Goal: Navigation & Orientation: Go to known website

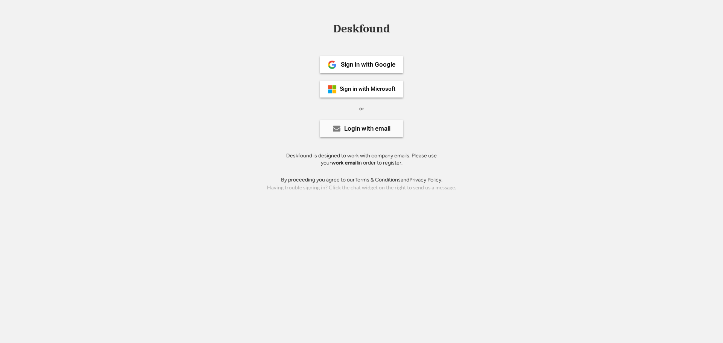
click at [361, 132] on div "Login with email" at bounding box center [367, 128] width 46 height 6
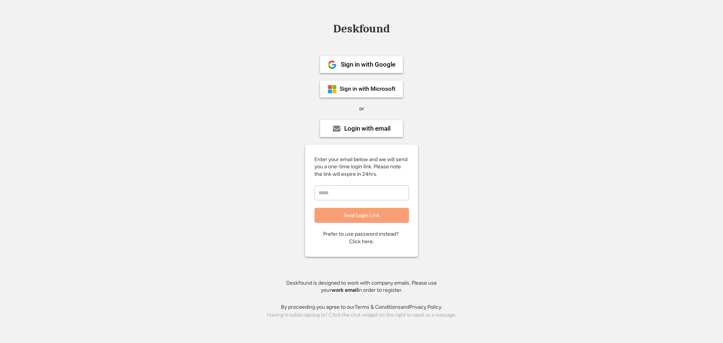
click at [360, 195] on input "email" at bounding box center [361, 192] width 94 height 15
type input "**********"
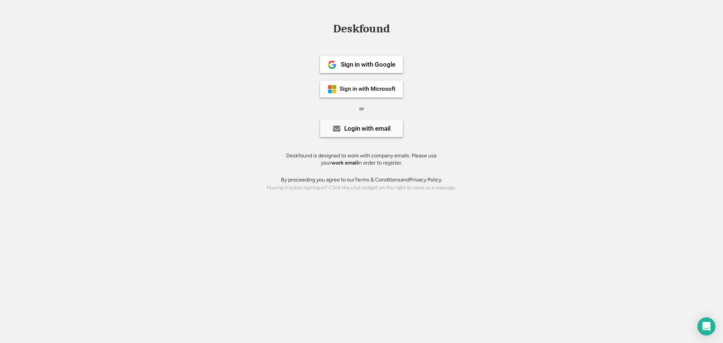
click at [372, 124] on div "Login with email" at bounding box center [361, 128] width 83 height 17
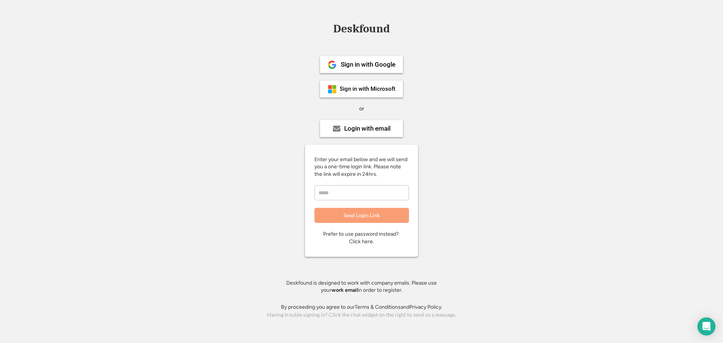
click at [375, 193] on input "email" at bounding box center [361, 192] width 94 height 15
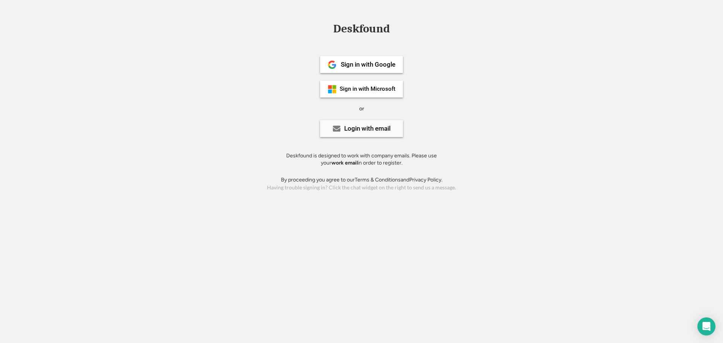
click at [352, 135] on div "Login with email" at bounding box center [361, 128] width 83 height 17
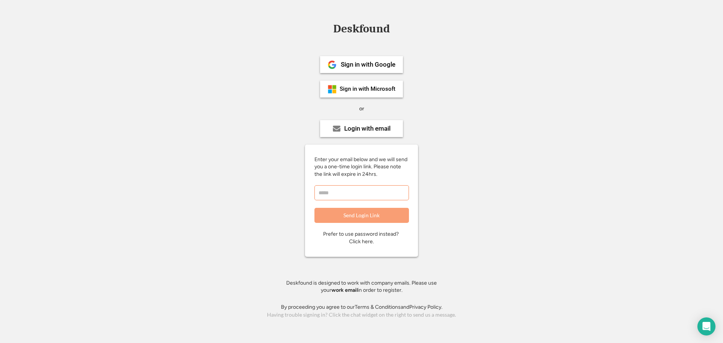
click at [365, 191] on input "email" at bounding box center [361, 192] width 94 height 15
type input "**********"
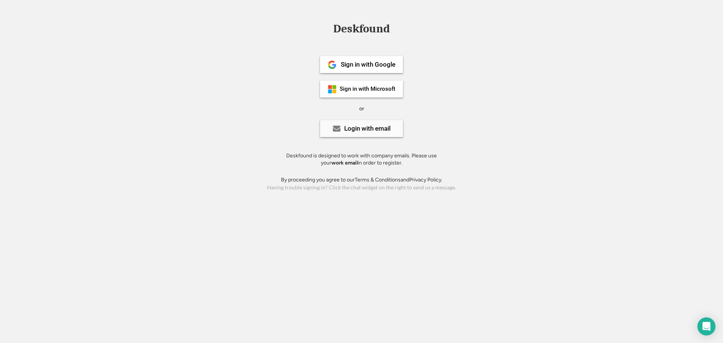
click at [384, 120] on div "Login with email" at bounding box center [361, 128] width 83 height 17
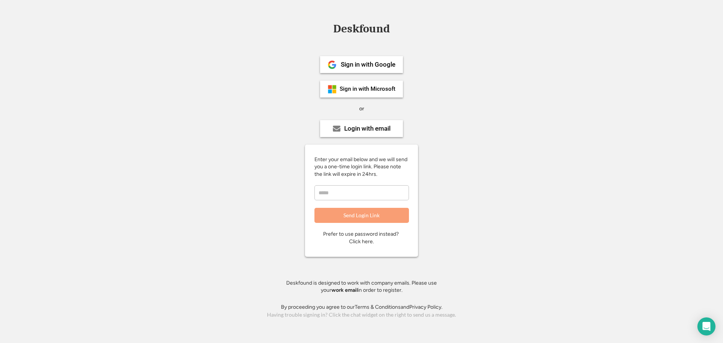
click at [372, 193] on input "email" at bounding box center [361, 192] width 94 height 15
click at [370, 242] on div "Prefer to use password instead? Click here." at bounding box center [361, 237] width 77 height 15
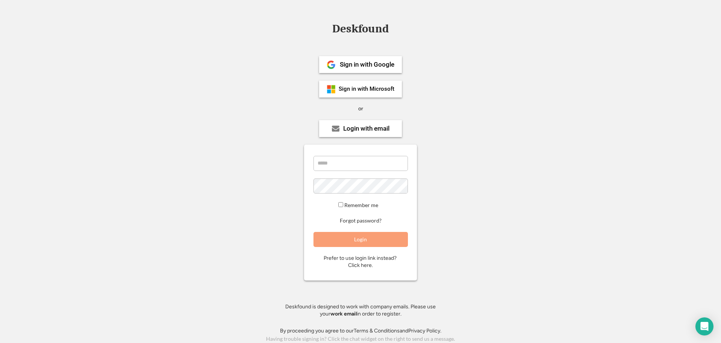
click at [519, 218] on div "Deskfound Sign in with Google Sign in with Microsoft or Login with email Enter …" at bounding box center [360, 183] width 721 height 321
click at [366, 170] on input "email" at bounding box center [361, 163] width 94 height 15
type input "**********"
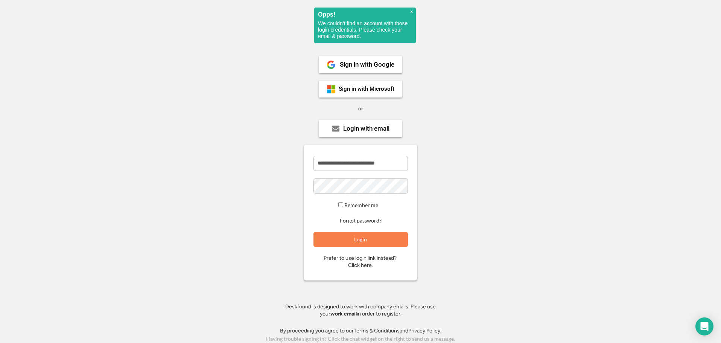
click at [411, 11] on span "×" at bounding box center [411, 12] width 3 height 6
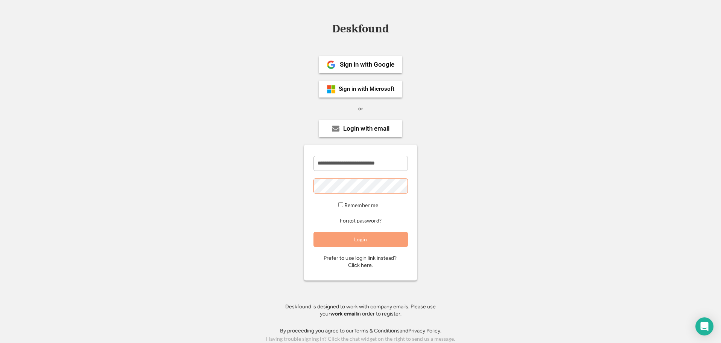
click at [368, 242] on button "Login" at bounding box center [361, 239] width 94 height 15
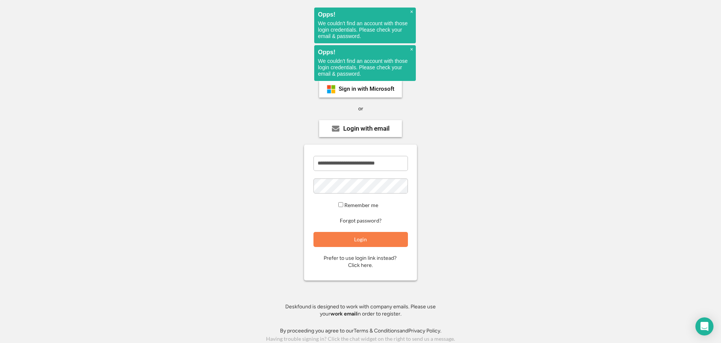
click at [409, 49] on h2 "Opps!" at bounding box center [365, 52] width 94 height 6
click at [412, 8] on div "× Opps! We couldn't find an account with those login credentials. Please check …" at bounding box center [365, 26] width 102 height 36
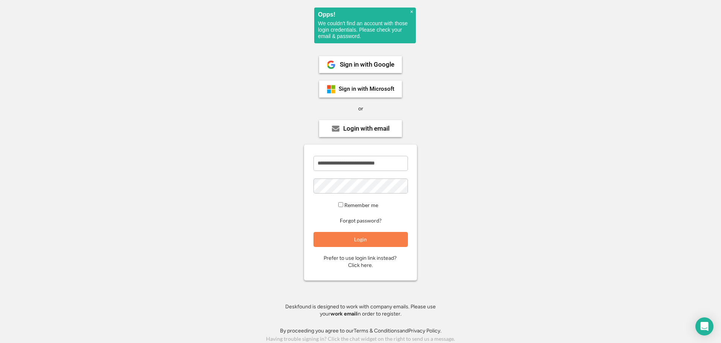
click at [367, 267] on div "Prefer to use login link instead? Click here." at bounding box center [361, 261] width 74 height 15
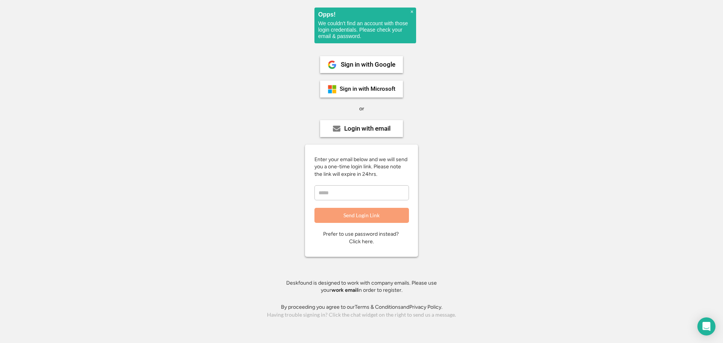
click at [412, 13] on span "×" at bounding box center [411, 12] width 3 height 6
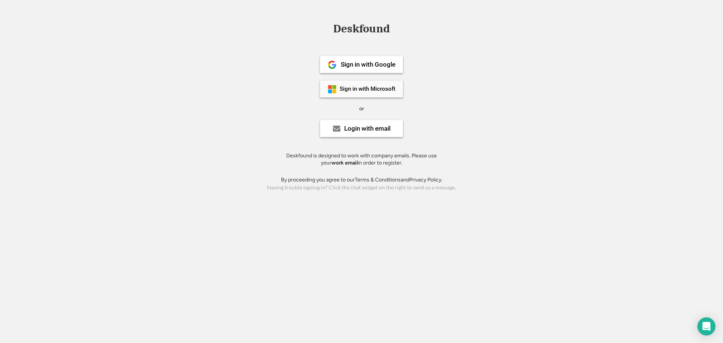
click at [381, 90] on div "Sign in with Microsoft" at bounding box center [368, 89] width 56 height 6
